Goal: Information Seeking & Learning: Learn about a topic

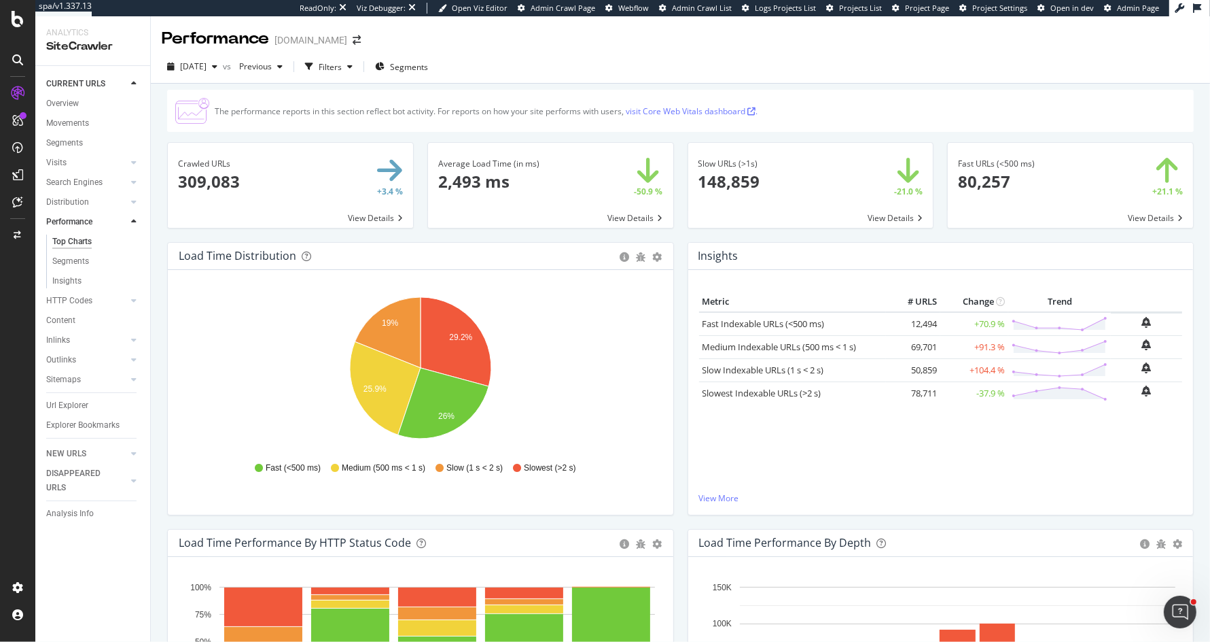
click at [680, 227] on div "Average Load Time (in ms) × Close Chart main-metric-speed-avg - API Requests Li…" at bounding box center [551, 192] width 260 height 100
click at [158, 91] on div "The performance reports in this section reflect bot activity. For reports on ho…" at bounding box center [681, 396] width 1060 height 625
click at [86, 171] on div "LogAnalyzer" at bounding box center [76, 178] width 53 height 14
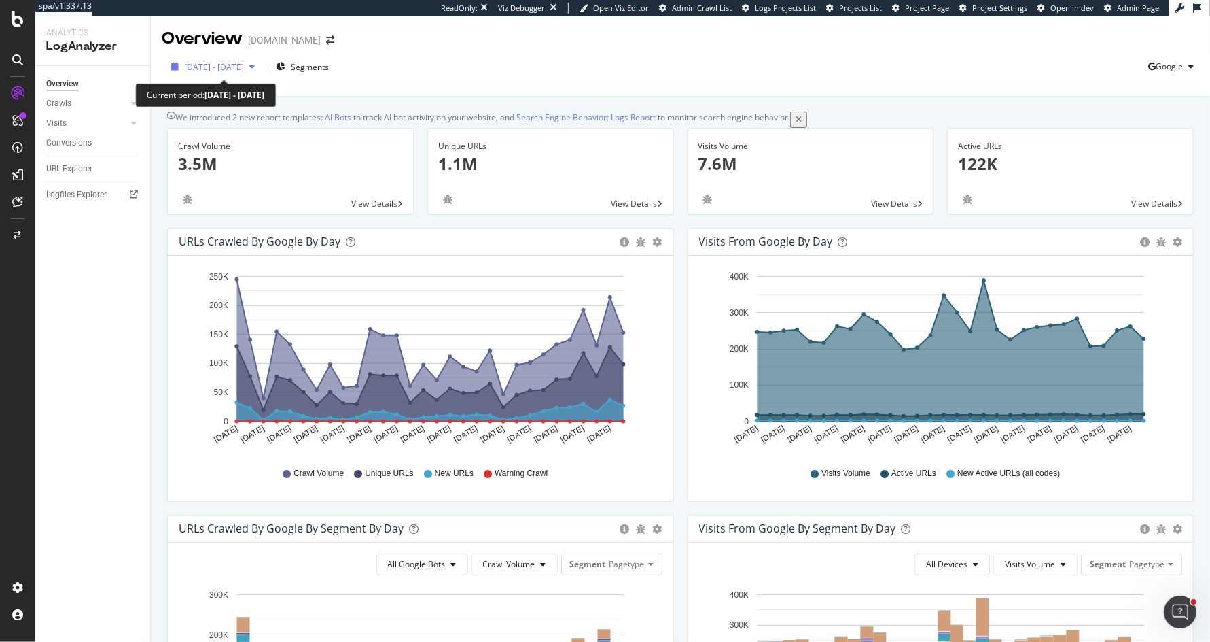
click at [244, 69] on span "[DATE] - [DATE]" at bounding box center [214, 67] width 60 height 12
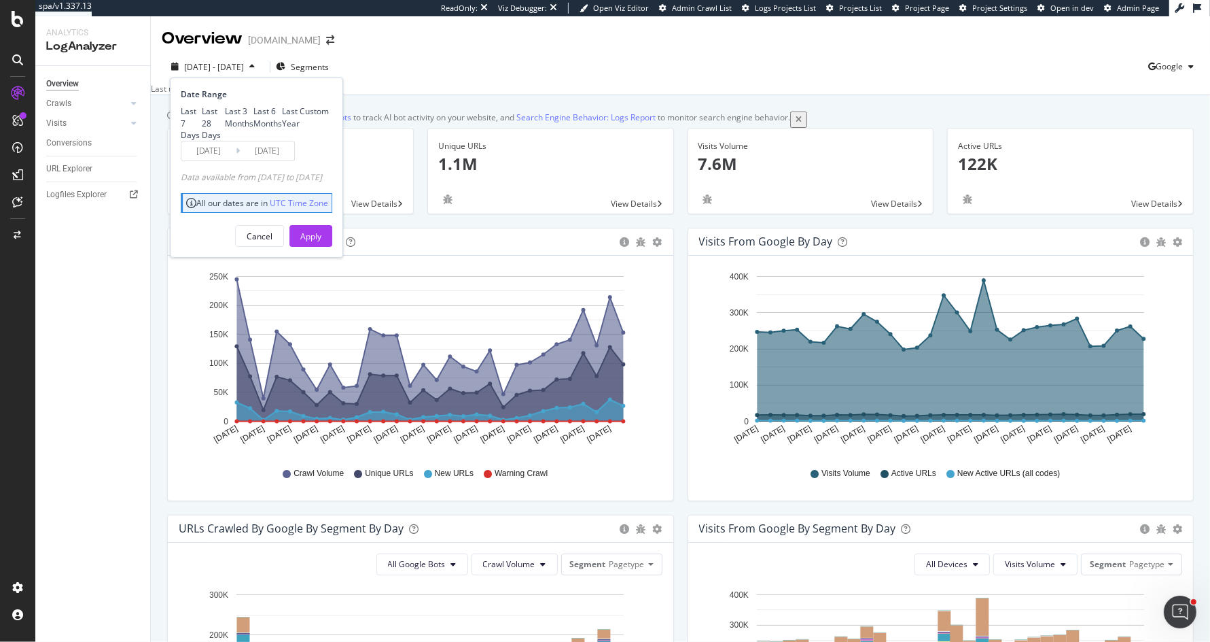
click at [228, 128] on div "Last 3 Months" at bounding box center [239, 116] width 29 height 23
type input "[DATE]"
click at [321, 242] on div "Apply" at bounding box center [310, 236] width 21 height 12
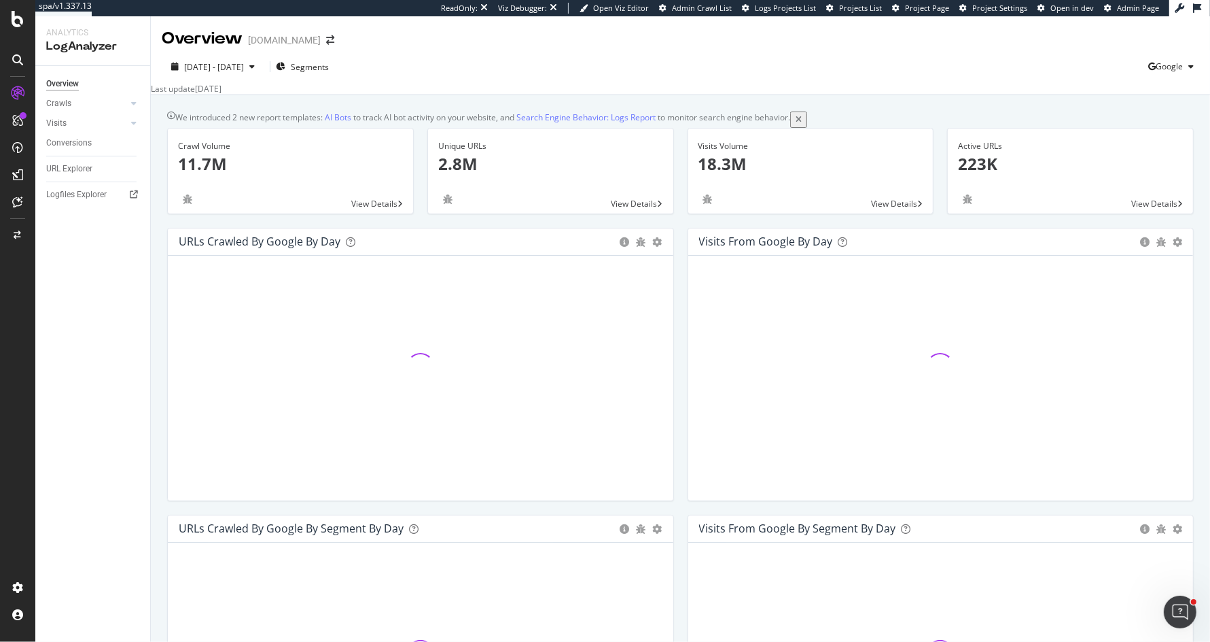
click at [421, 143] on div "Unique URLs 2.8M View Details" at bounding box center [551, 178] width 260 height 100
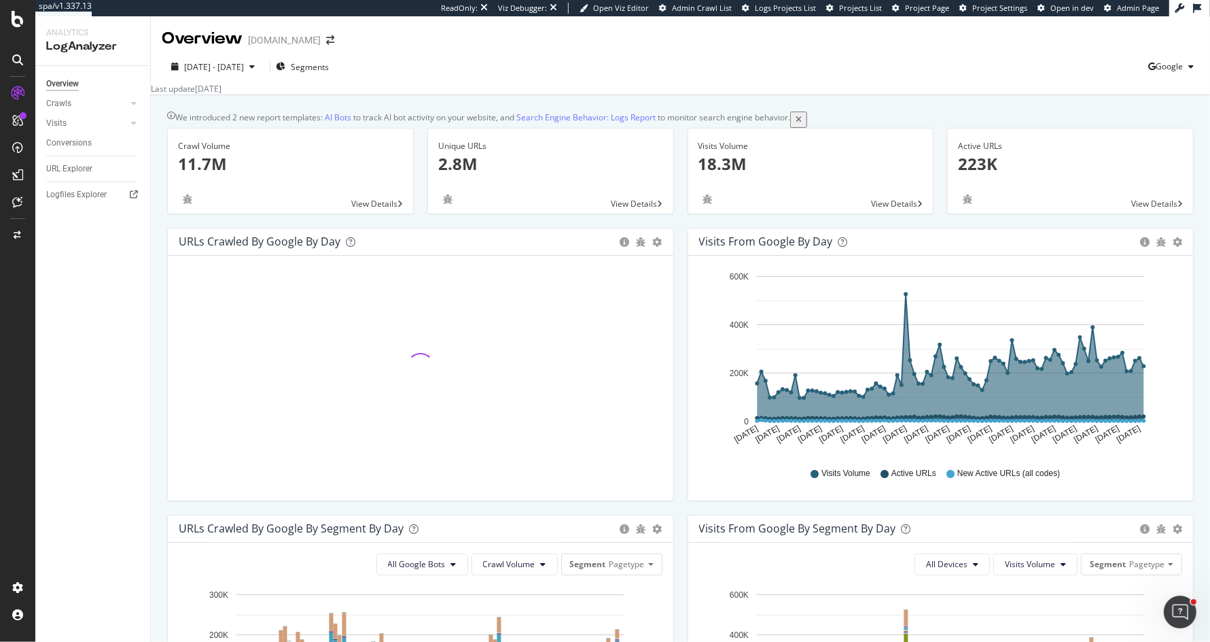
click at [678, 142] on div "Unique URLs 2.8M View Details" at bounding box center [551, 178] width 260 height 100
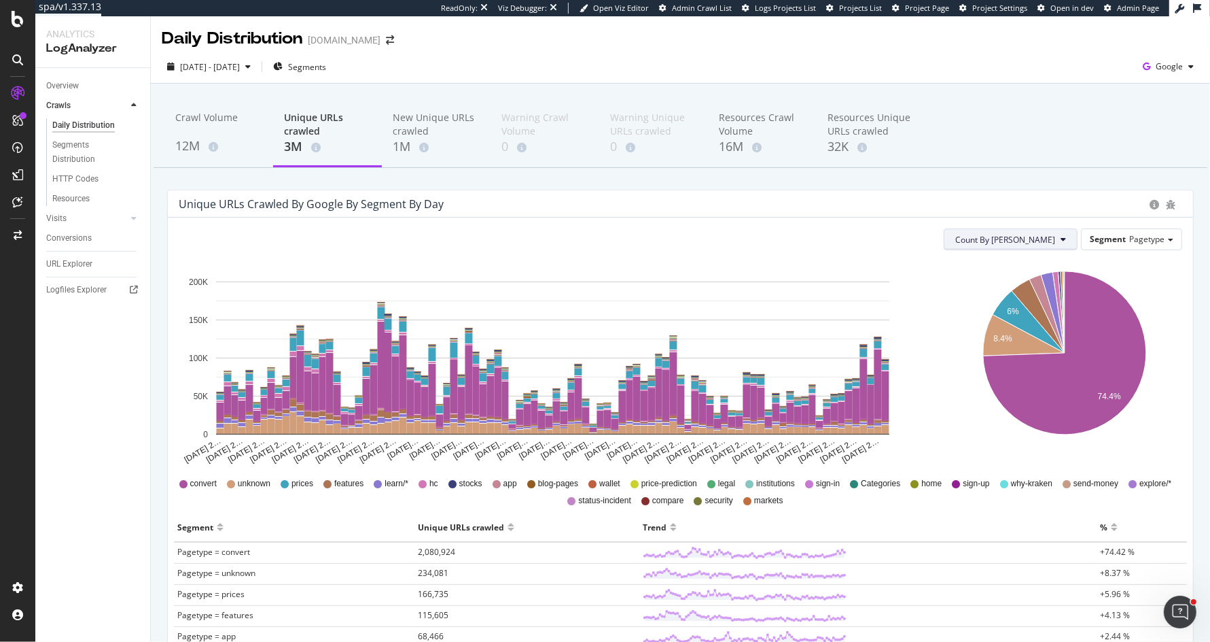
click at [1068, 248] on button "Count By [PERSON_NAME]" at bounding box center [1011, 239] width 134 height 22
click at [1041, 287] on span "Cumulated (all codes)" at bounding box center [1058, 291] width 103 height 12
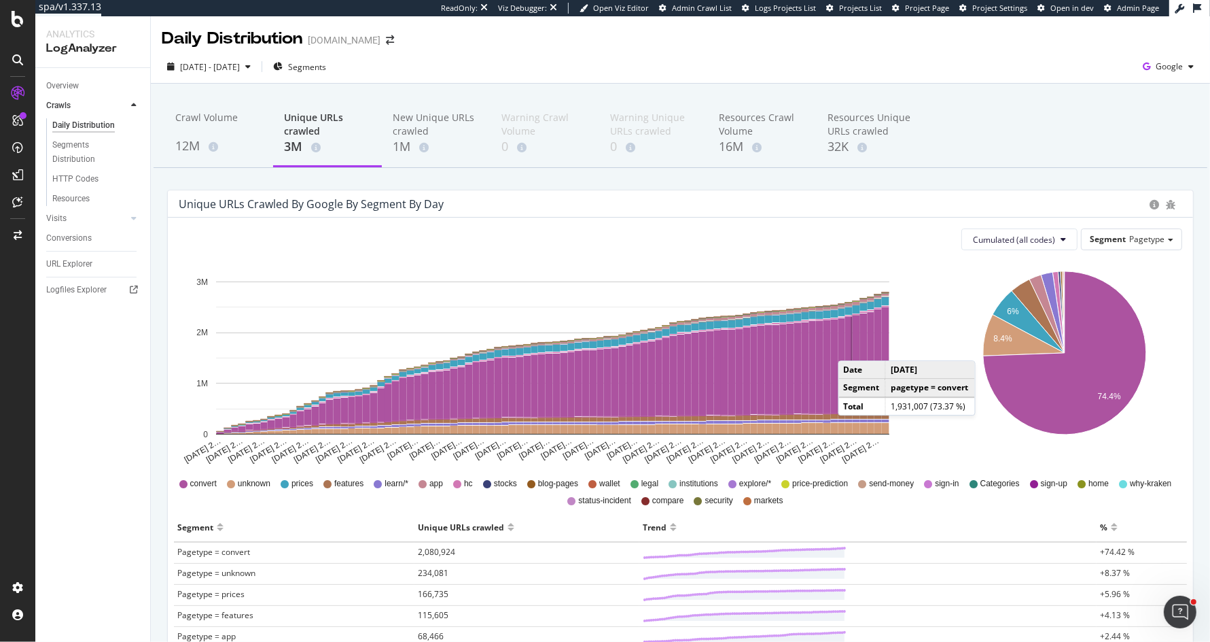
click at [852, 347] on rect "A chart." at bounding box center [856, 364] width 8 height 98
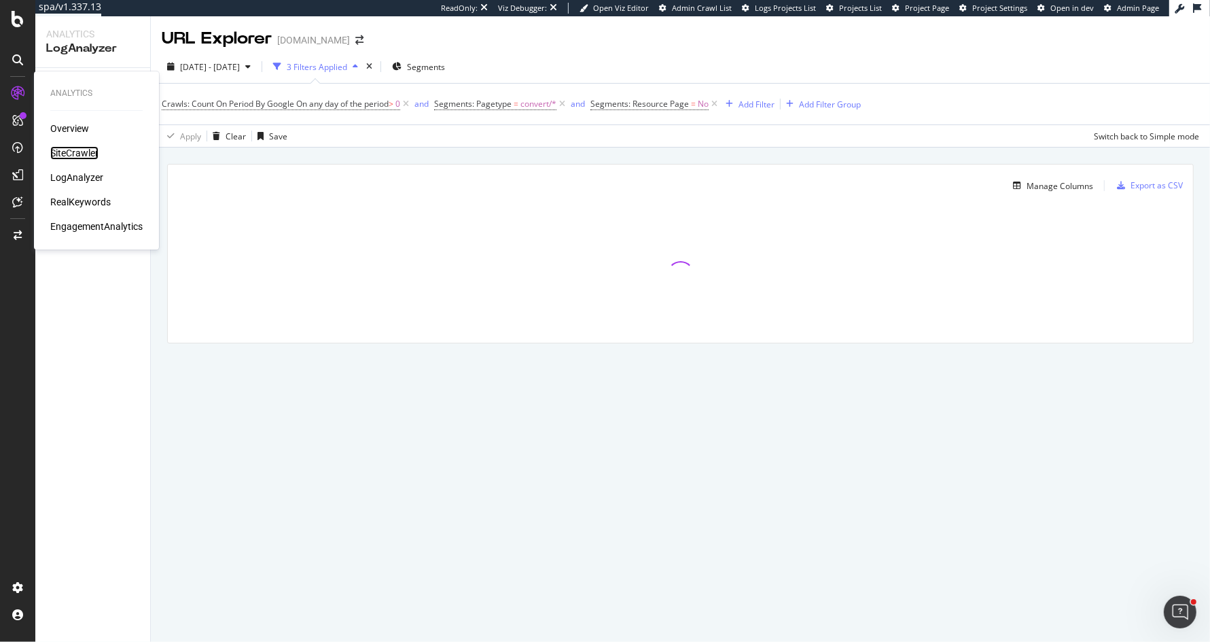
click at [84, 156] on div "SiteCrawler" at bounding box center [74, 153] width 48 height 14
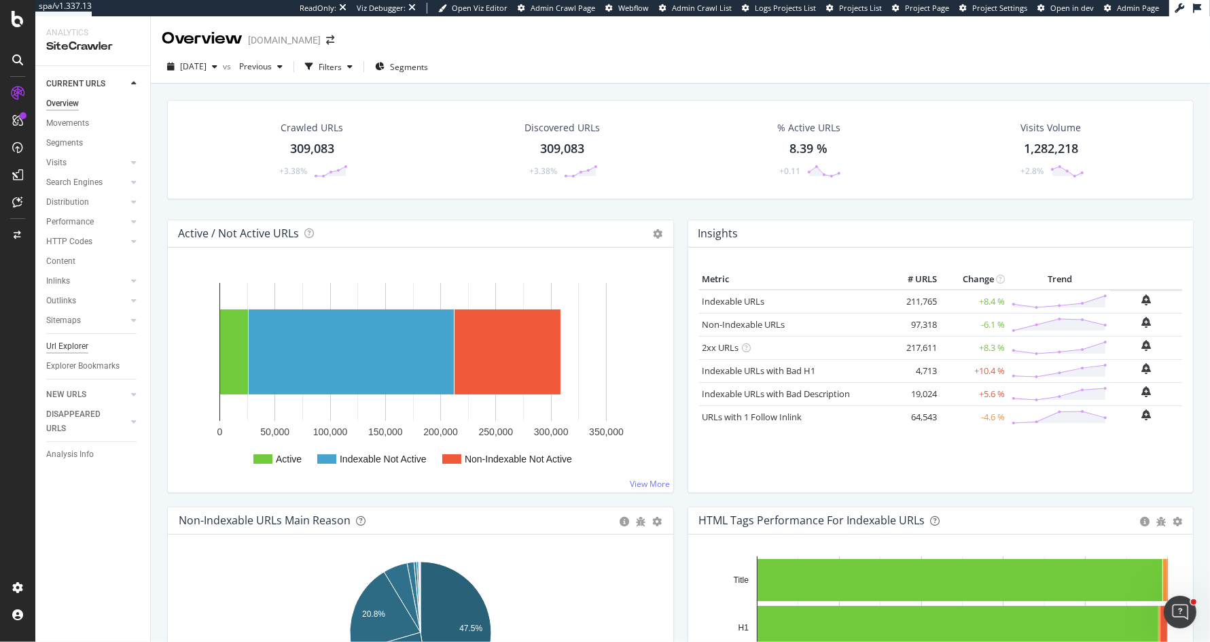
click at [71, 345] on div "Url Explorer" at bounding box center [67, 346] width 42 height 14
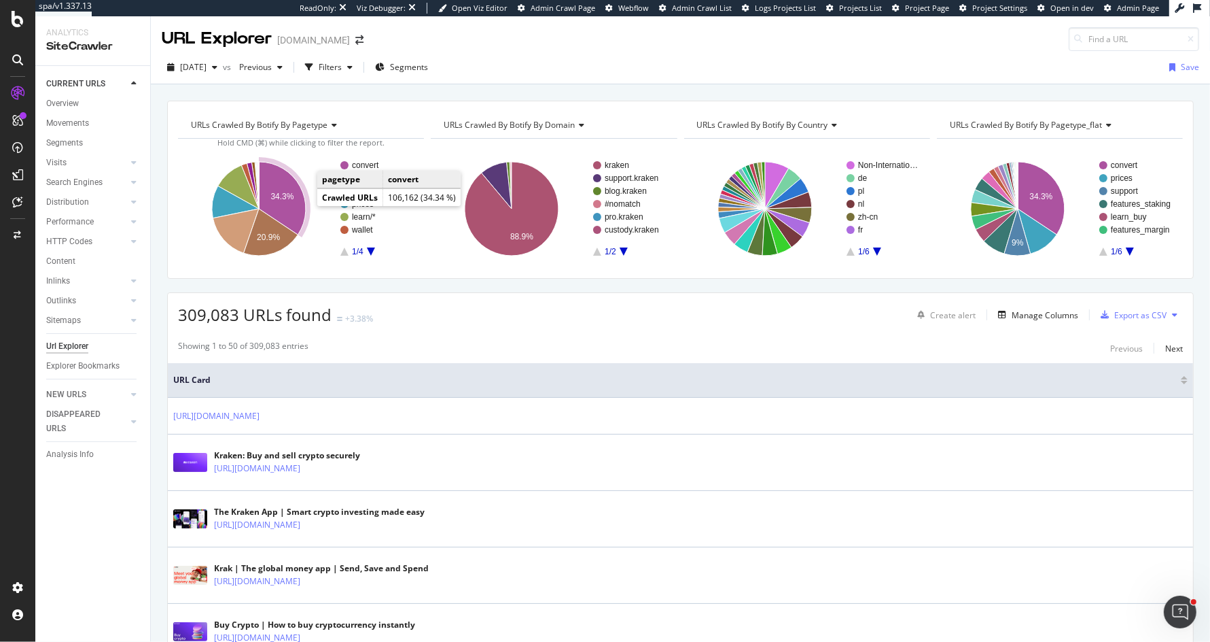
click at [292, 211] on icon "A chart." at bounding box center [282, 198] width 47 height 73
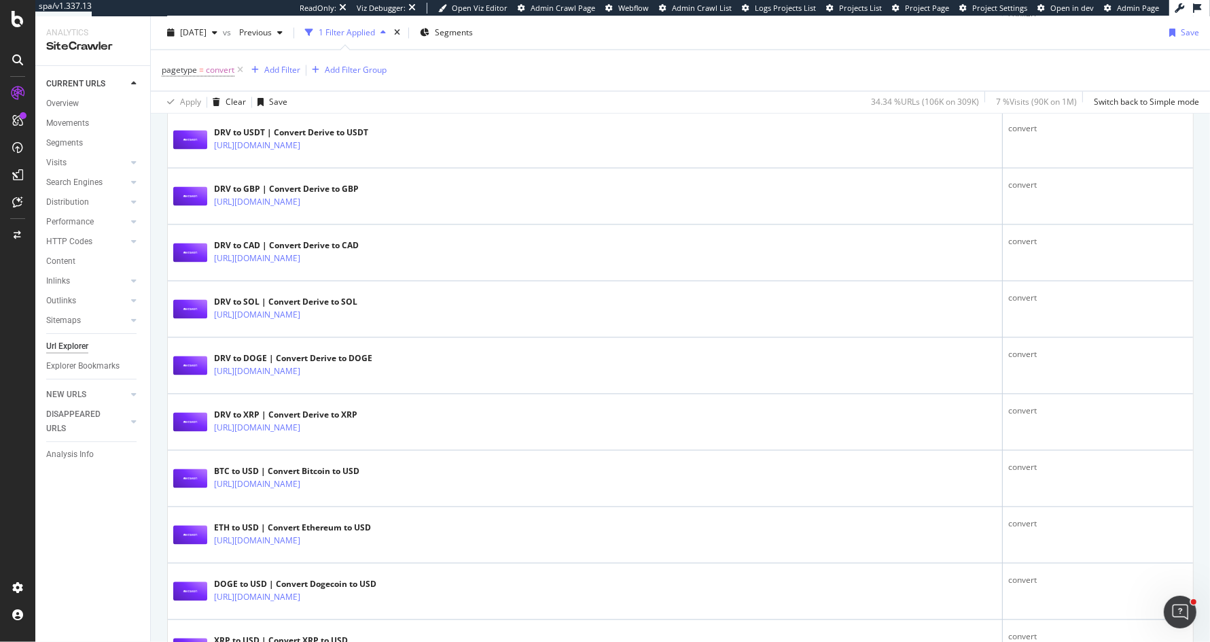
scroll to position [2704, 0]
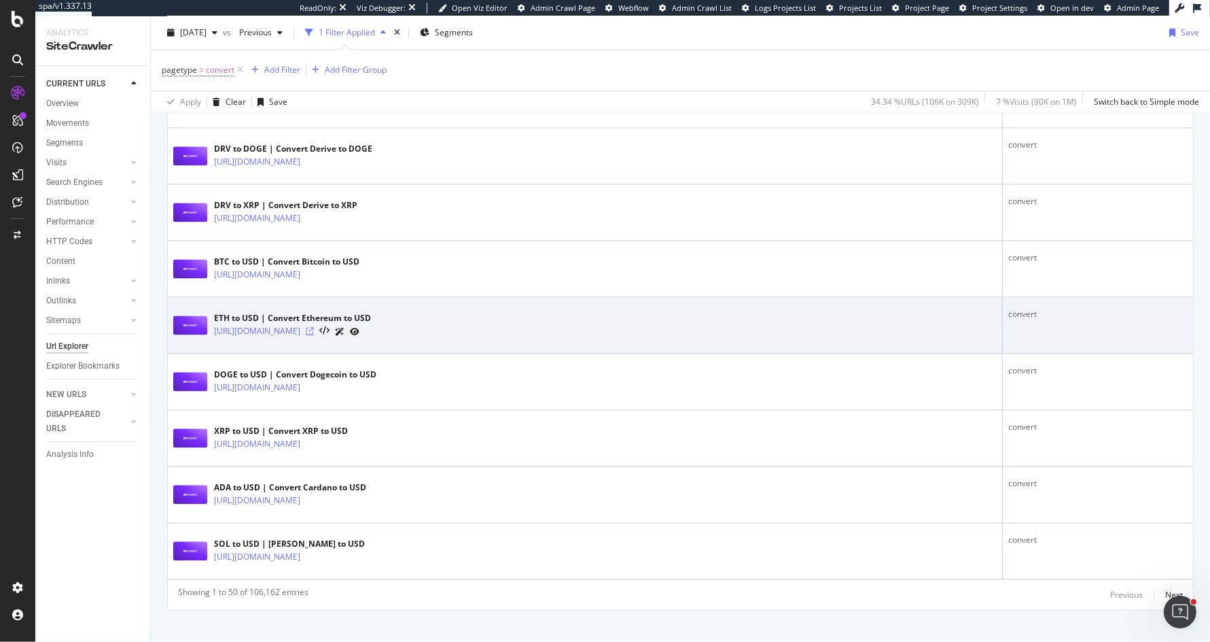
click at [314, 327] on icon at bounding box center [310, 331] width 8 height 8
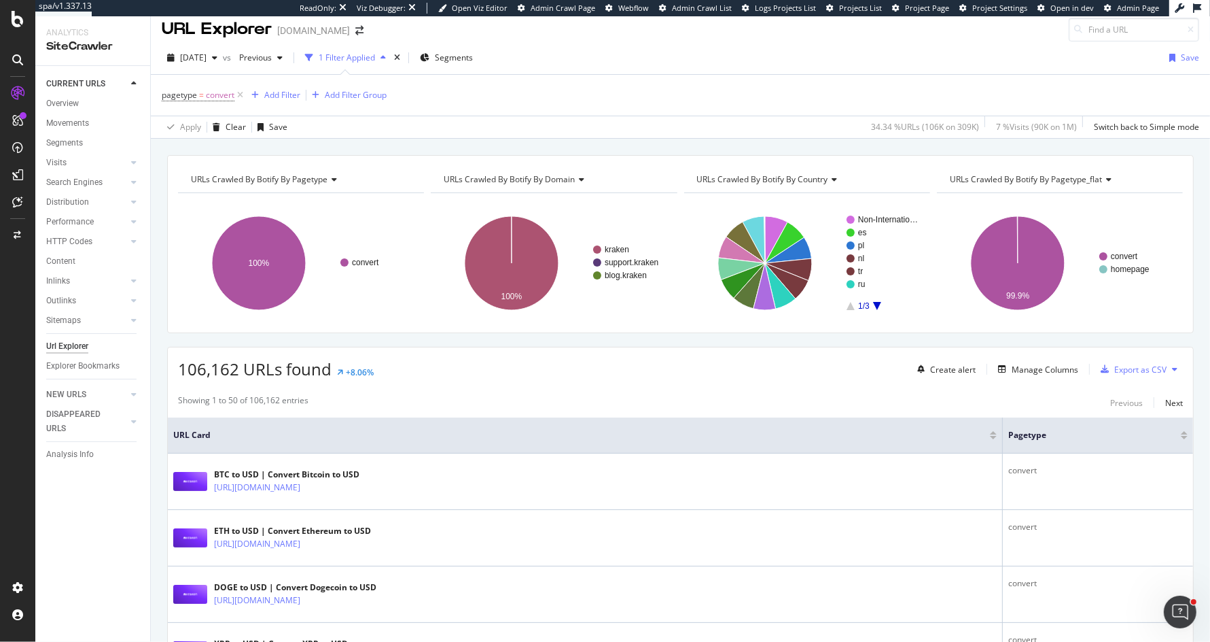
scroll to position [0, 0]
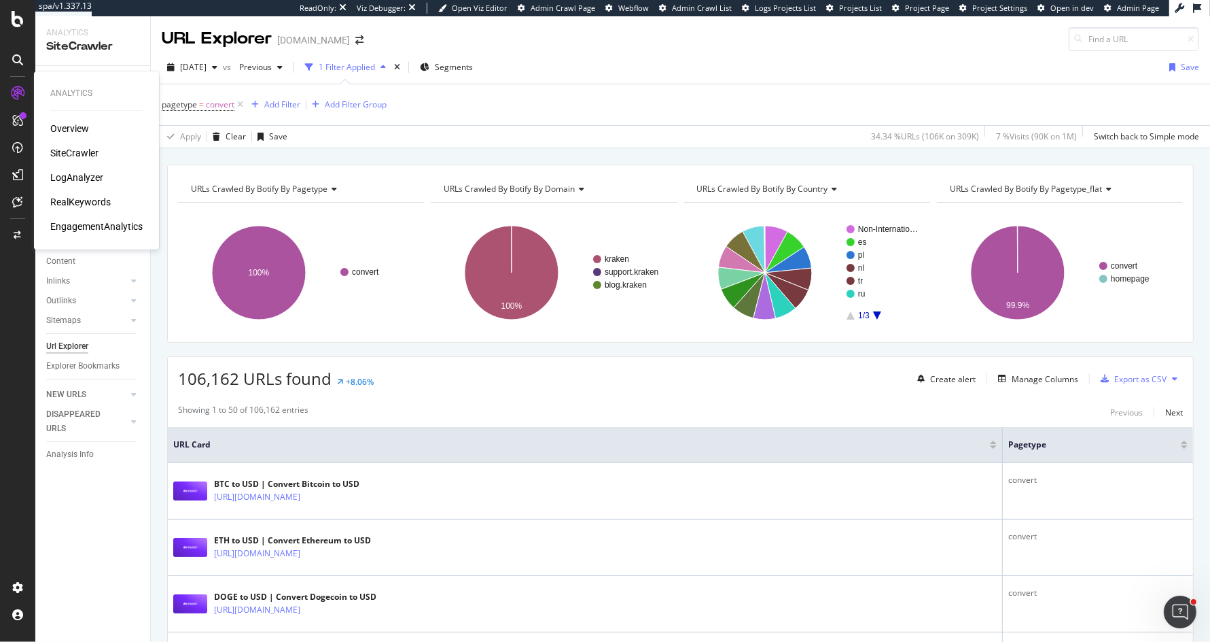
click at [97, 177] on div "LogAnalyzer" at bounding box center [76, 178] width 53 height 14
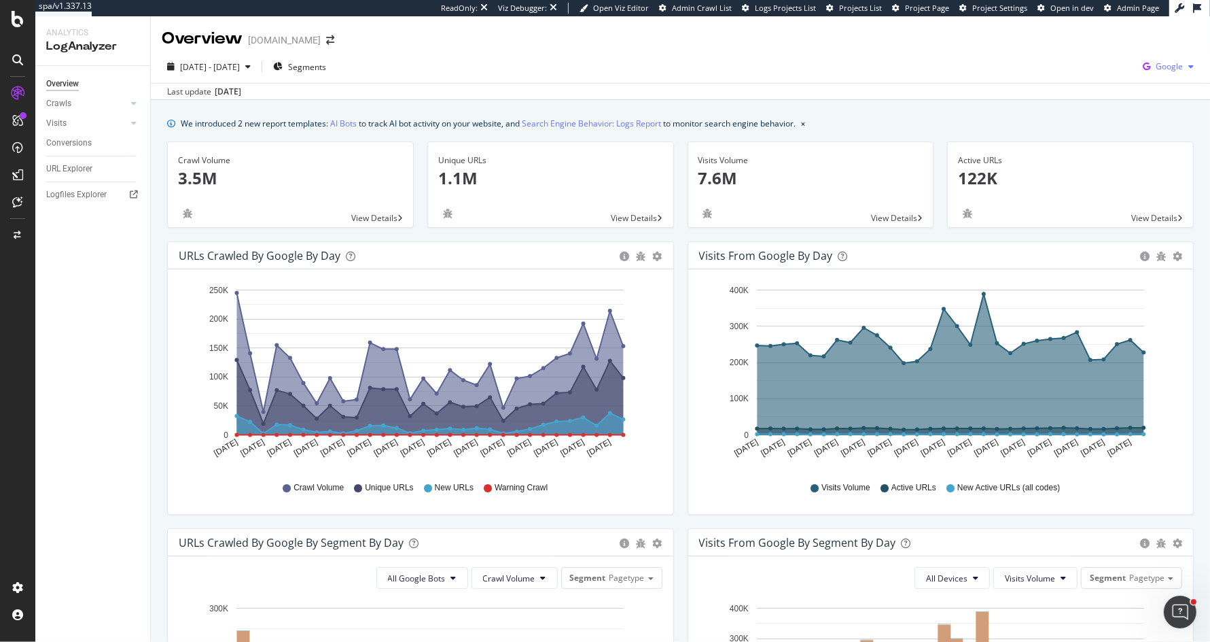
click at [1157, 67] on span "Google" at bounding box center [1169, 66] width 27 height 12
click at [1088, 79] on span "OpenAI" at bounding box center [1102, 79] width 50 height 12
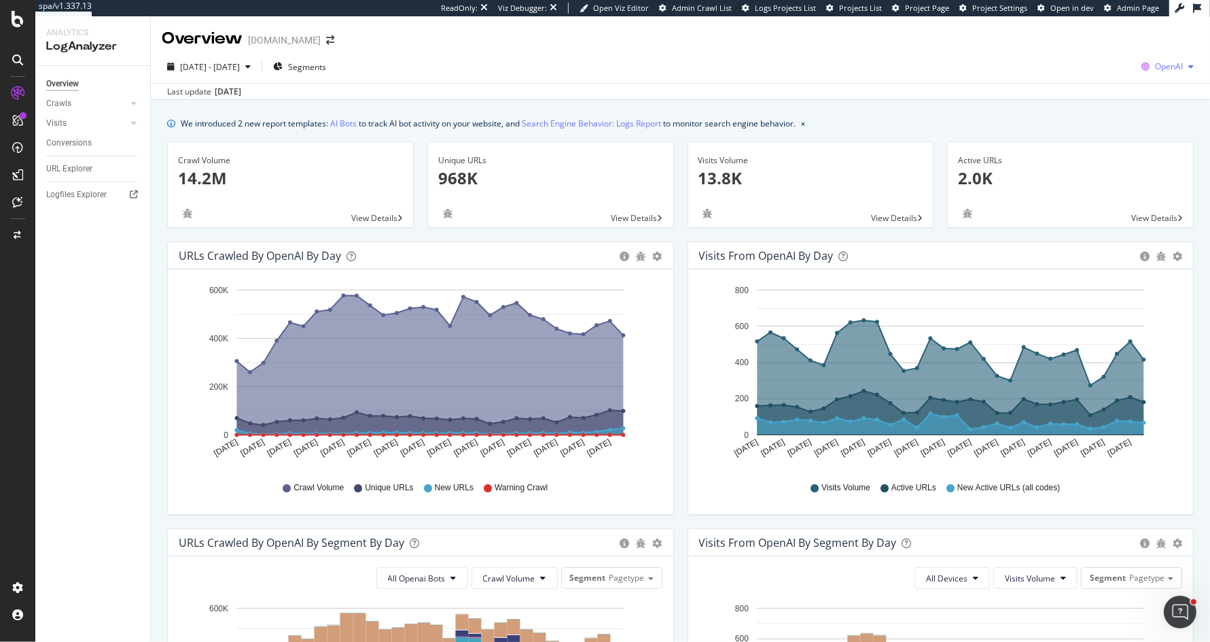
click at [1179, 63] on span "OpenAI" at bounding box center [1169, 66] width 28 height 12
click at [1108, 105] on span "Other AI Bots" at bounding box center [1100, 105] width 50 height 12
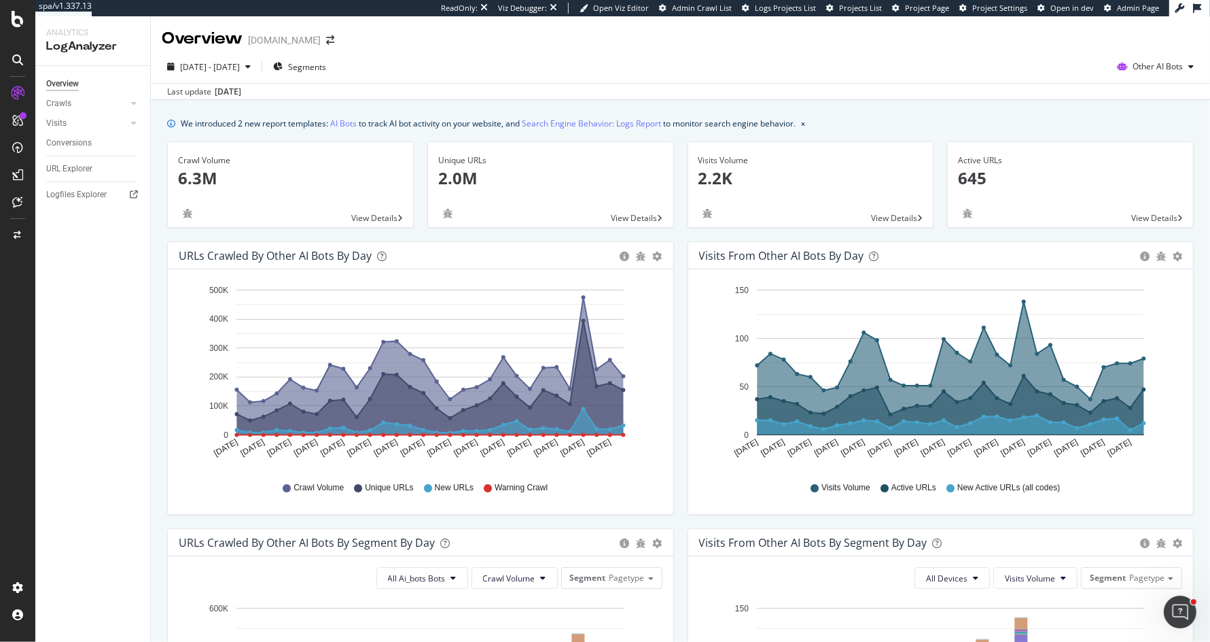
click at [678, 141] on div "Unique URLs 2.0M View Details" at bounding box center [551, 191] width 260 height 100
click at [678, 227] on div "Unique URLs 2.0M View Details" at bounding box center [551, 191] width 260 height 100
click at [240, 69] on span "[DATE] - [DATE]" at bounding box center [210, 67] width 60 height 12
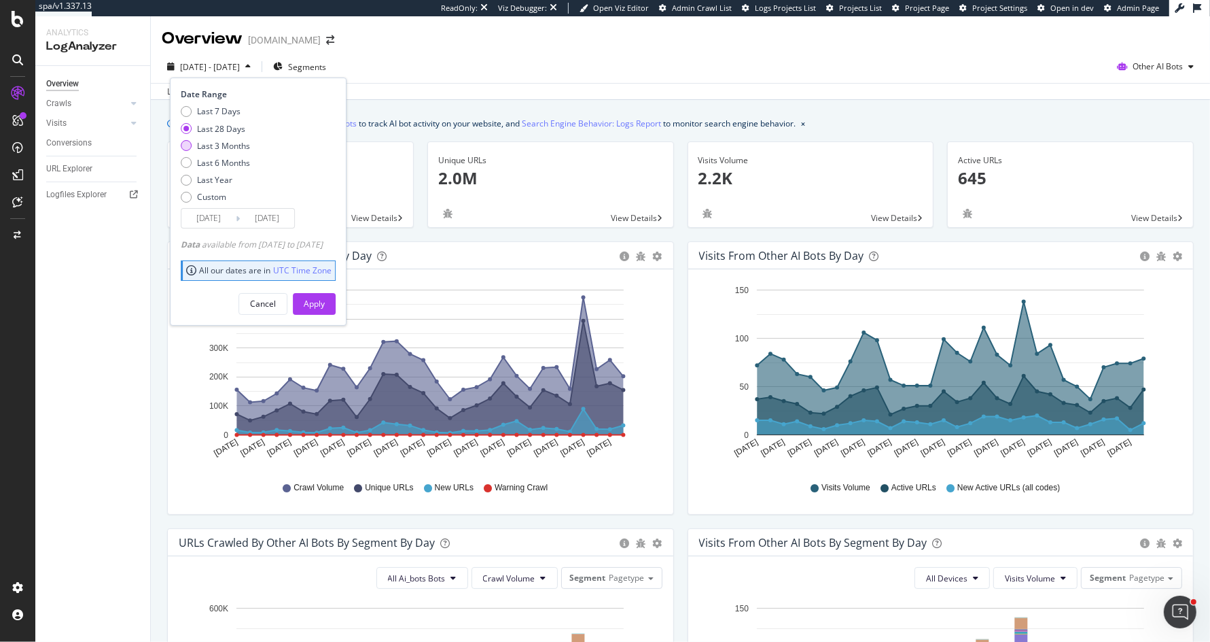
click at [222, 143] on div "Last 3 Months" at bounding box center [223, 146] width 53 height 12
type input "[DATE]"
click at [325, 294] on div "Apply" at bounding box center [314, 304] width 21 height 20
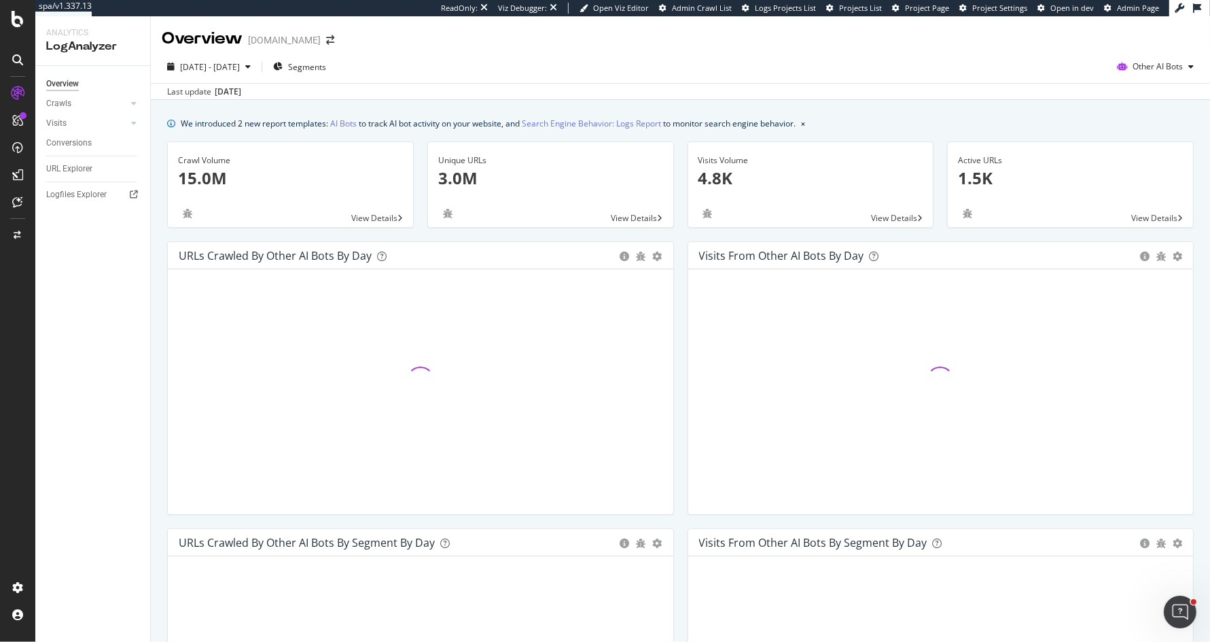
click at [678, 226] on div "Unique URLs 3.0M View Details" at bounding box center [551, 191] width 260 height 100
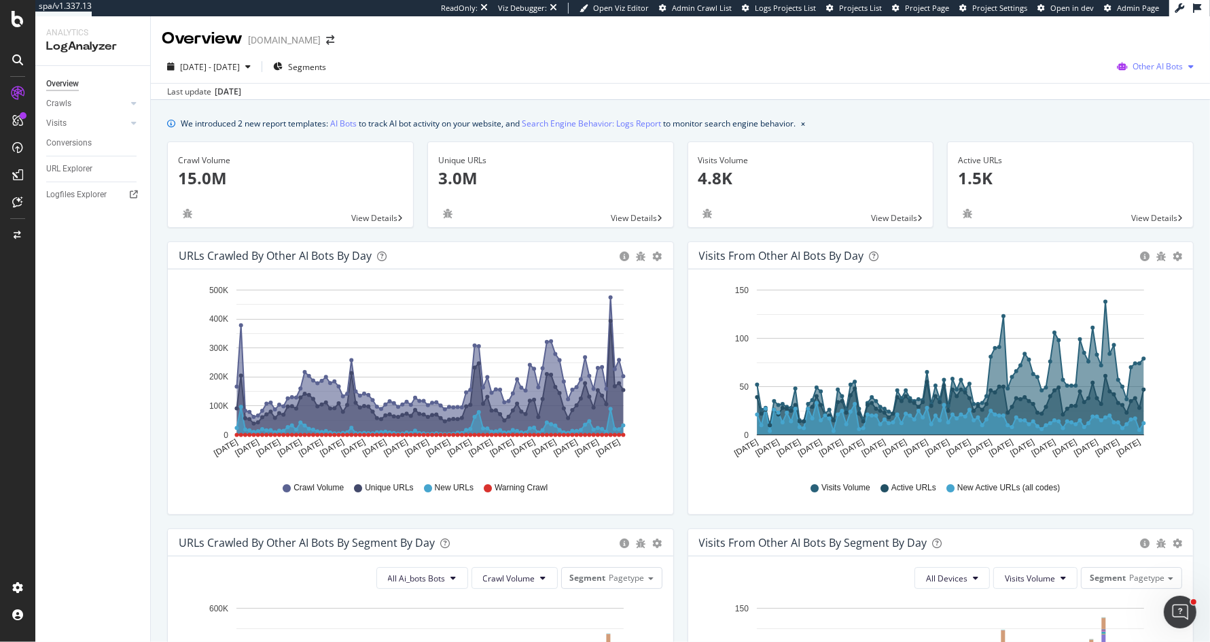
click at [1176, 69] on span "Other AI Bots" at bounding box center [1158, 66] width 50 height 12
click at [1073, 78] on span "OpenAI" at bounding box center [1073, 79] width 53 height 12
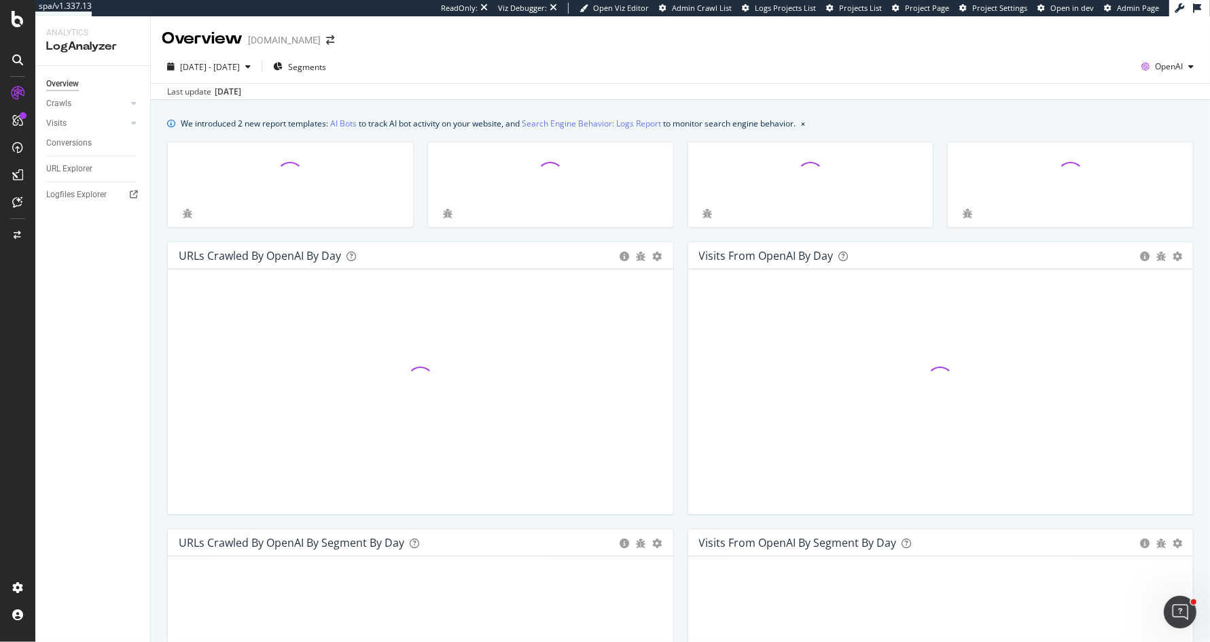
click at [190, 125] on div "We introduced 2 new report templates: AI Bots to track AI bot activity on your …" at bounding box center [488, 123] width 615 height 14
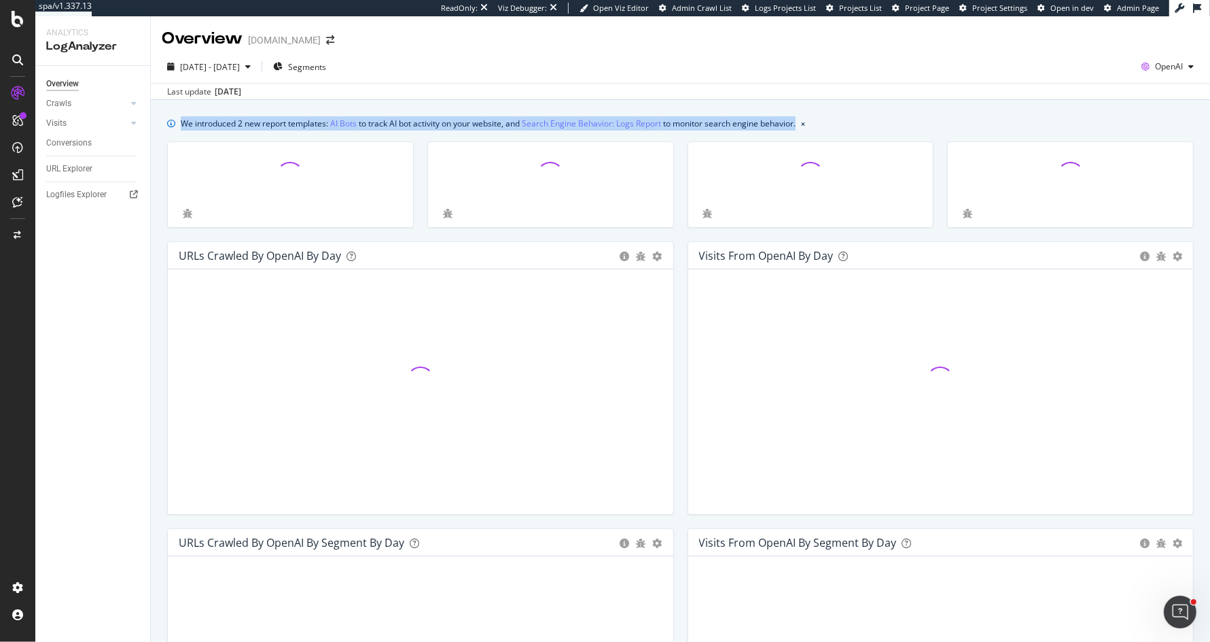
click at [190, 125] on div "We introduced 2 new report templates: AI Bots to track AI bot activity on your …" at bounding box center [488, 123] width 615 height 14
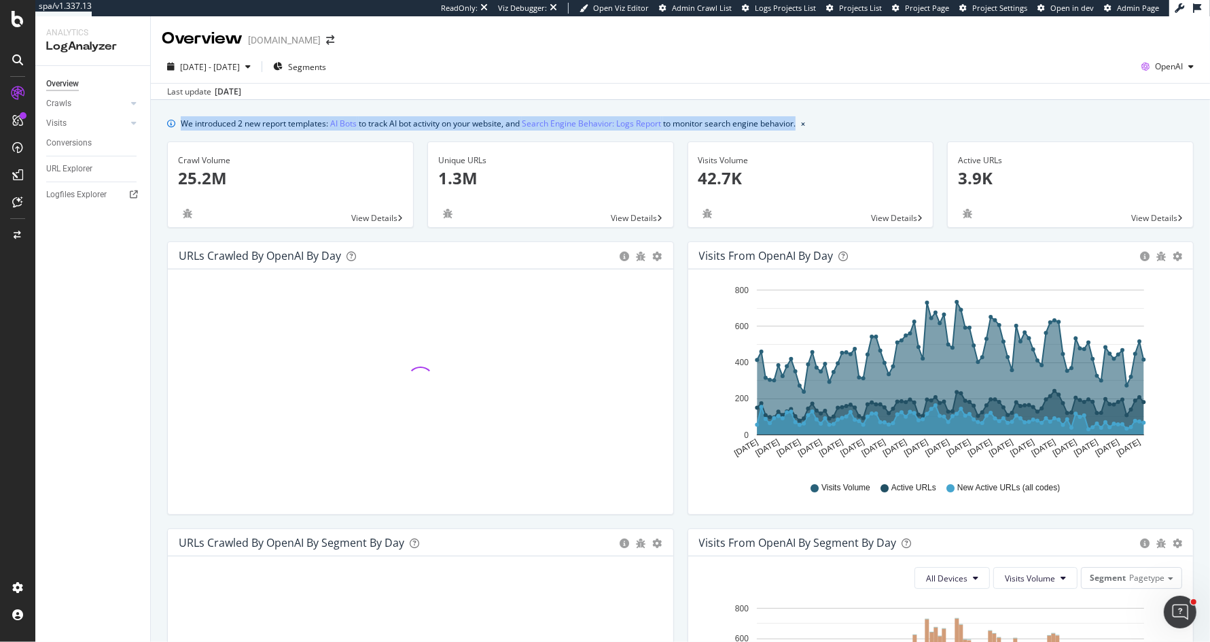
click at [241, 117] on div "We introduced 2 new report templates: AI Bots to track AI bot activity on your …" at bounding box center [488, 123] width 615 height 14
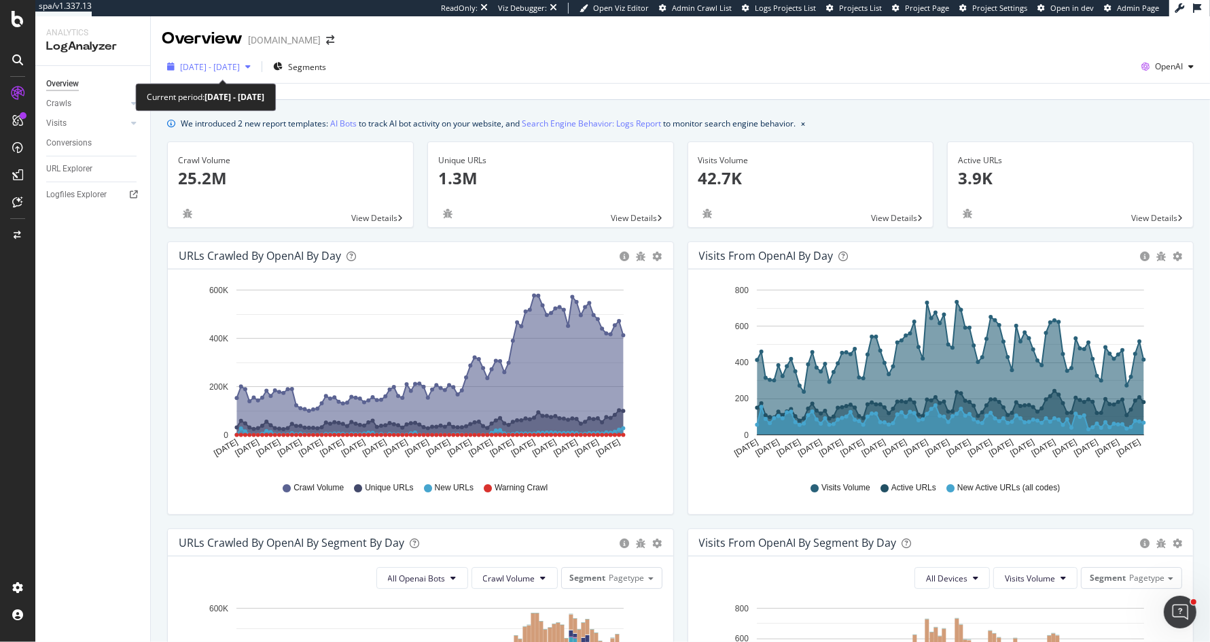
click at [240, 67] on span "[DATE] - [DATE]" at bounding box center [210, 67] width 60 height 12
click at [742, 56] on div "[DATE] - [DATE] Segments OpenAI" at bounding box center [681, 69] width 1060 height 27
click at [1170, 54] on div "[DATE] - [DATE] Segments OpenAI Last update [DATE]" at bounding box center [681, 75] width 1060 height 50
click at [1164, 63] on span "OpenAI" at bounding box center [1169, 66] width 28 height 12
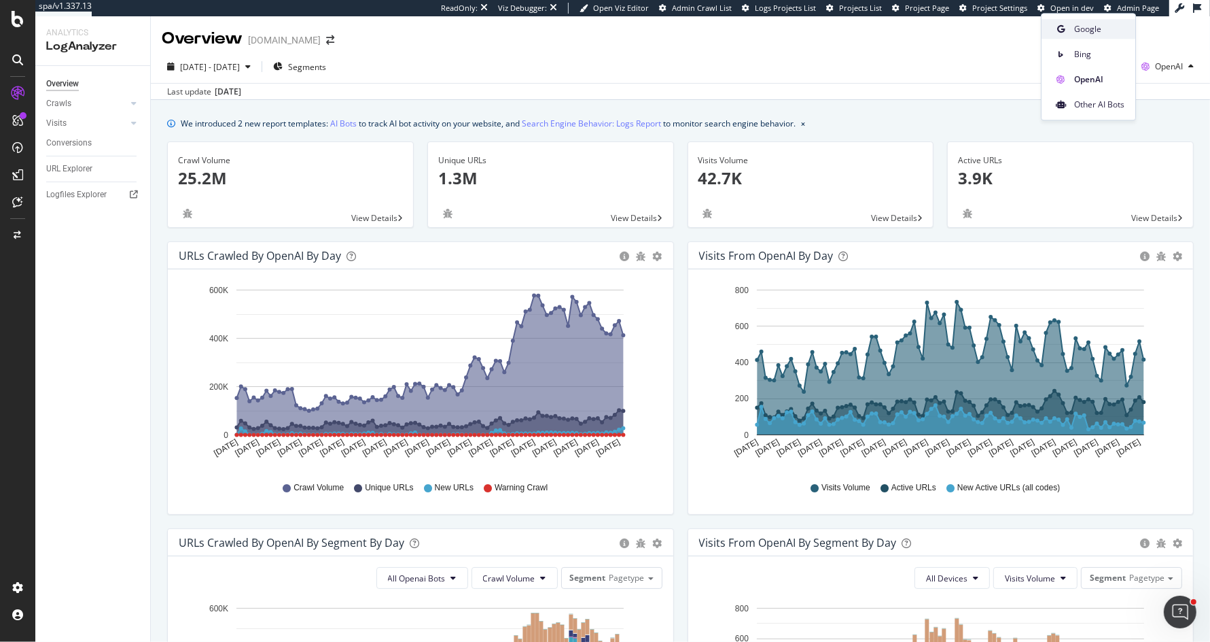
click at [1087, 29] on span "Google" at bounding box center [1100, 29] width 50 height 12
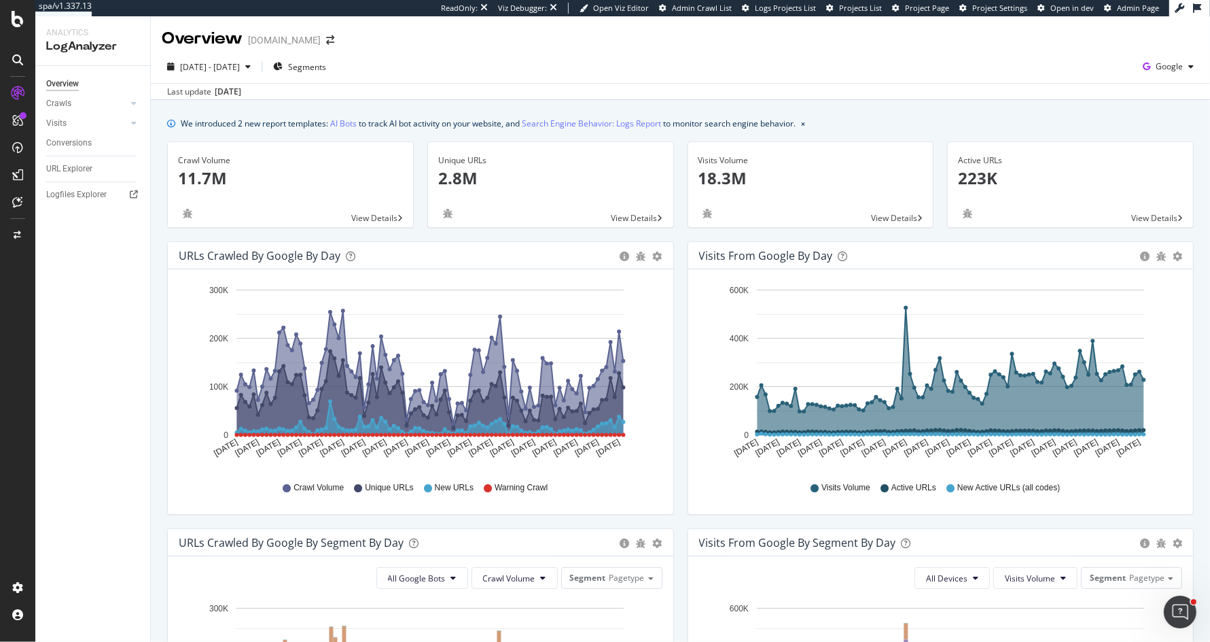
click at [679, 142] on div "Unique URLs 2.8M View Details" at bounding box center [551, 191] width 260 height 100
click at [677, 143] on div "Unique URLs 2.8M View Details" at bounding box center [551, 191] width 260 height 100
